Goal: Task Accomplishment & Management: Manage account settings

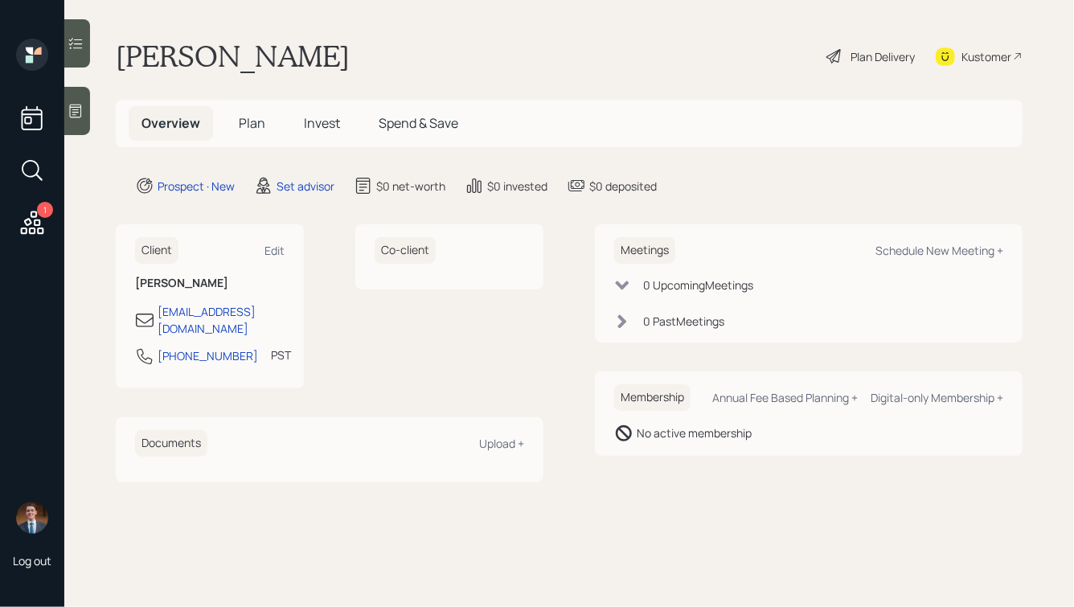
click at [75, 106] on icon at bounding box center [76, 111] width 16 height 16
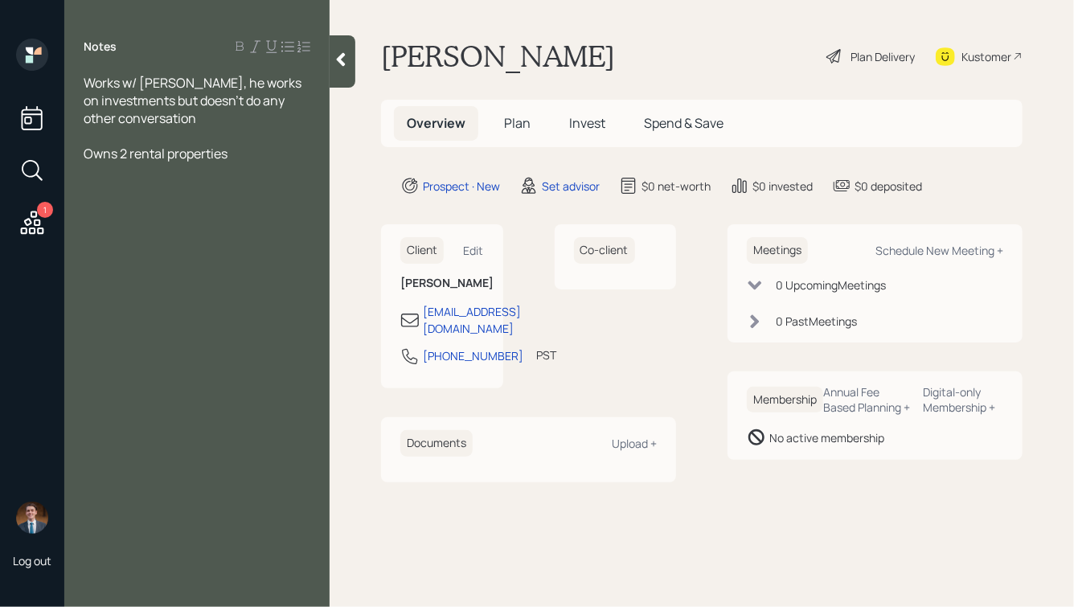
click at [104, 134] on div at bounding box center [197, 136] width 227 height 18
drag, startPoint x: 146, startPoint y: 155, endPoint x: 214, endPoint y: 155, distance: 67.5
click at [214, 155] on div "Has $1mm with them" at bounding box center [197, 154] width 227 height 18
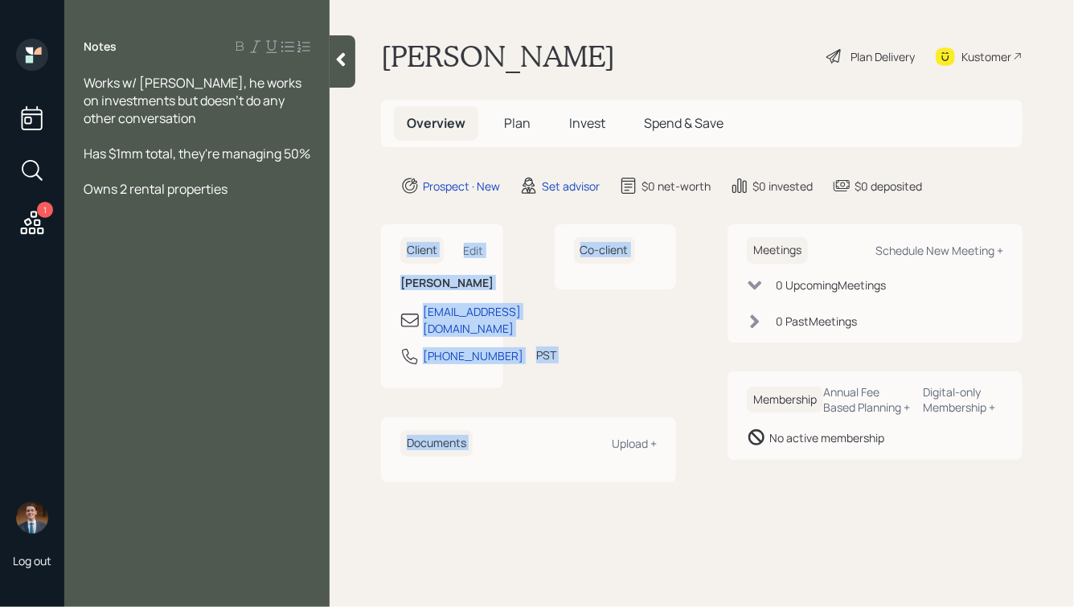
drag, startPoint x: 398, startPoint y: 240, endPoint x: 567, endPoint y: 429, distance: 253.4
click at [569, 433] on div "Client Edit [PERSON_NAME] [EMAIL_ADDRESS][DOMAIN_NAME] [PHONE_NUMBER] PST Curre…" at bounding box center [528, 352] width 295 height 257
click at [572, 388] on div "Co-client" at bounding box center [616, 306] width 122 height 164
drag, startPoint x: 675, startPoint y: 471, endPoint x: 337, endPoint y: 230, distance: 415.7
click at [337, 230] on main "[PERSON_NAME] Plan Delivery Kustomer Overview Plan Invest Spend & Save Prospect…" at bounding box center [702, 303] width 745 height 607
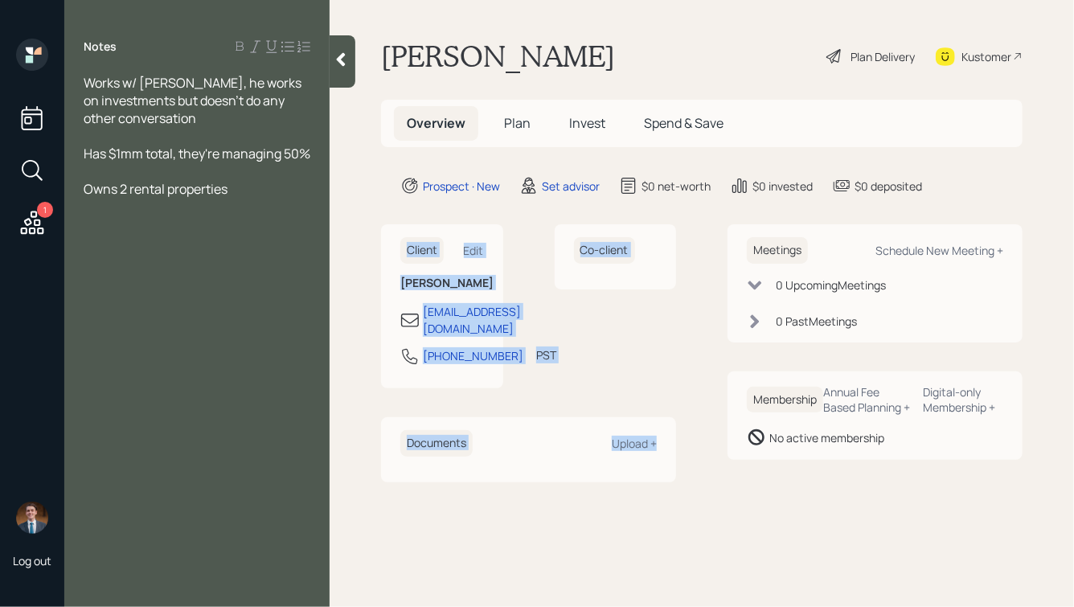
click at [373, 217] on main "[PERSON_NAME] Plan Delivery Kustomer Overview Plan Invest Spend & Save Prospect…" at bounding box center [702, 303] width 745 height 607
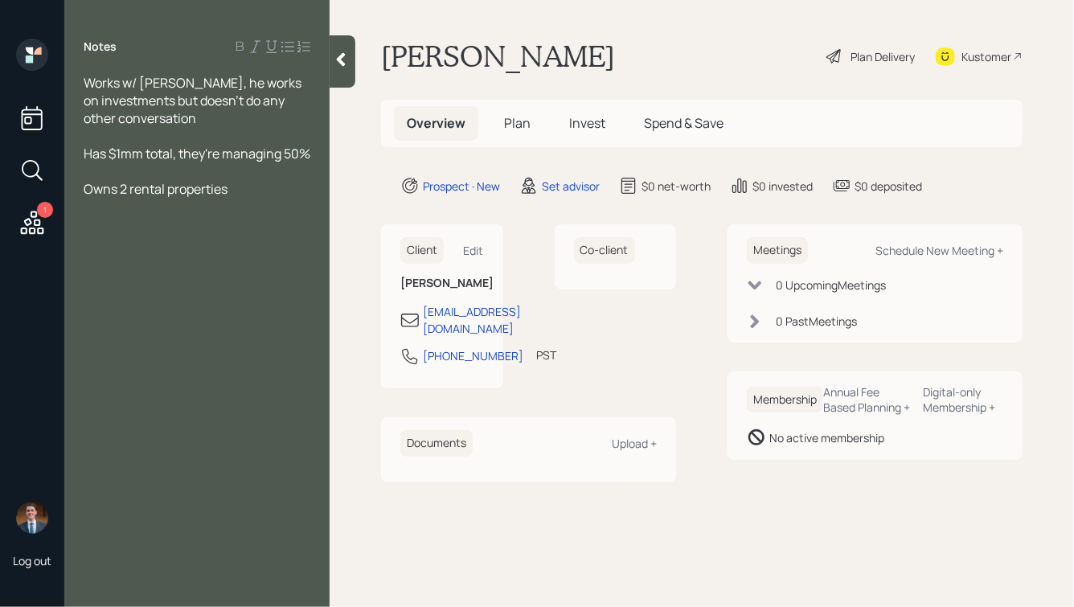
click at [341, 69] on div at bounding box center [343, 61] width 26 height 52
